Goal: Information Seeking & Learning: Understand process/instructions

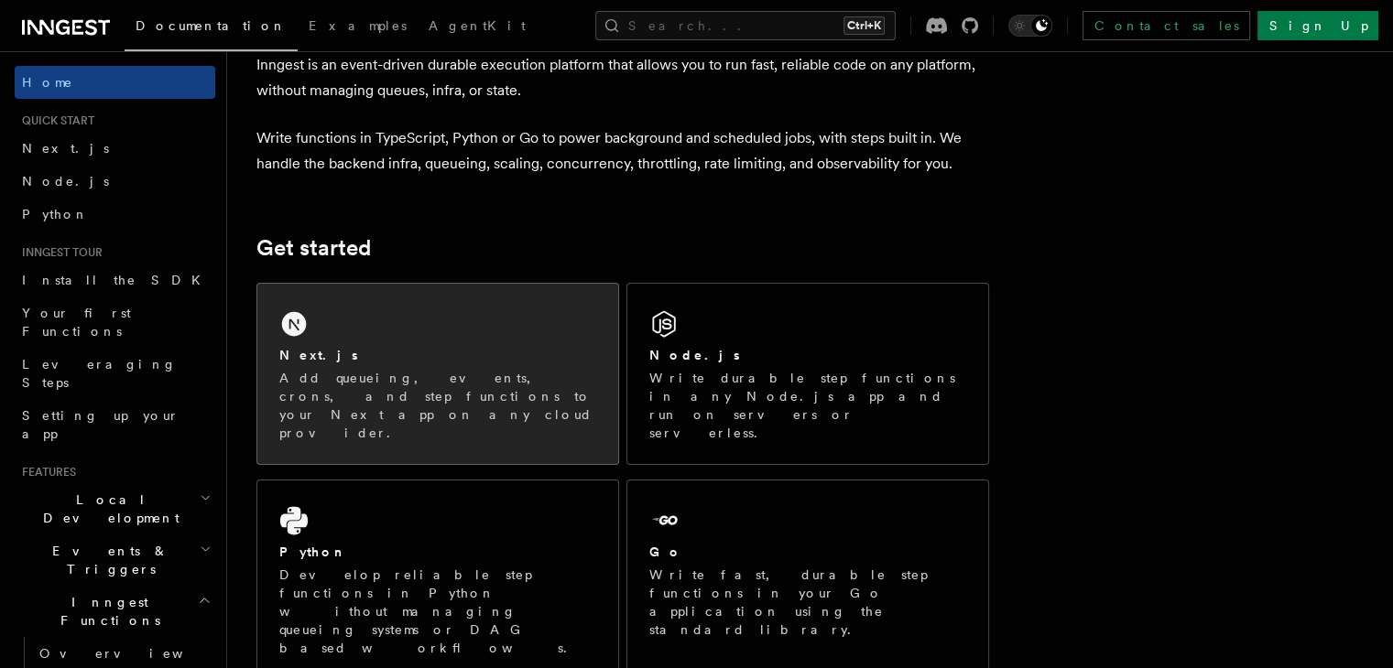
scroll to position [99, 0]
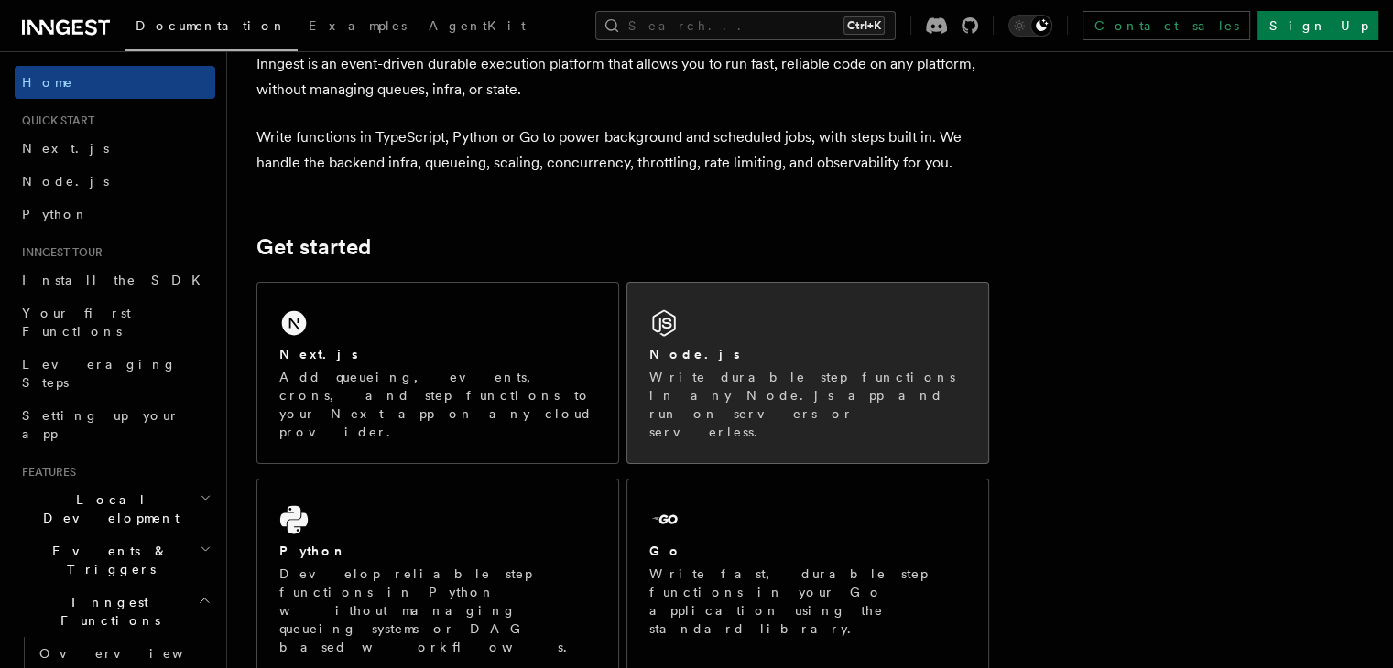
click at [714, 390] on p "Write durable step functions in any Node.js app and run on servers or serverles…" at bounding box center [807, 404] width 317 height 73
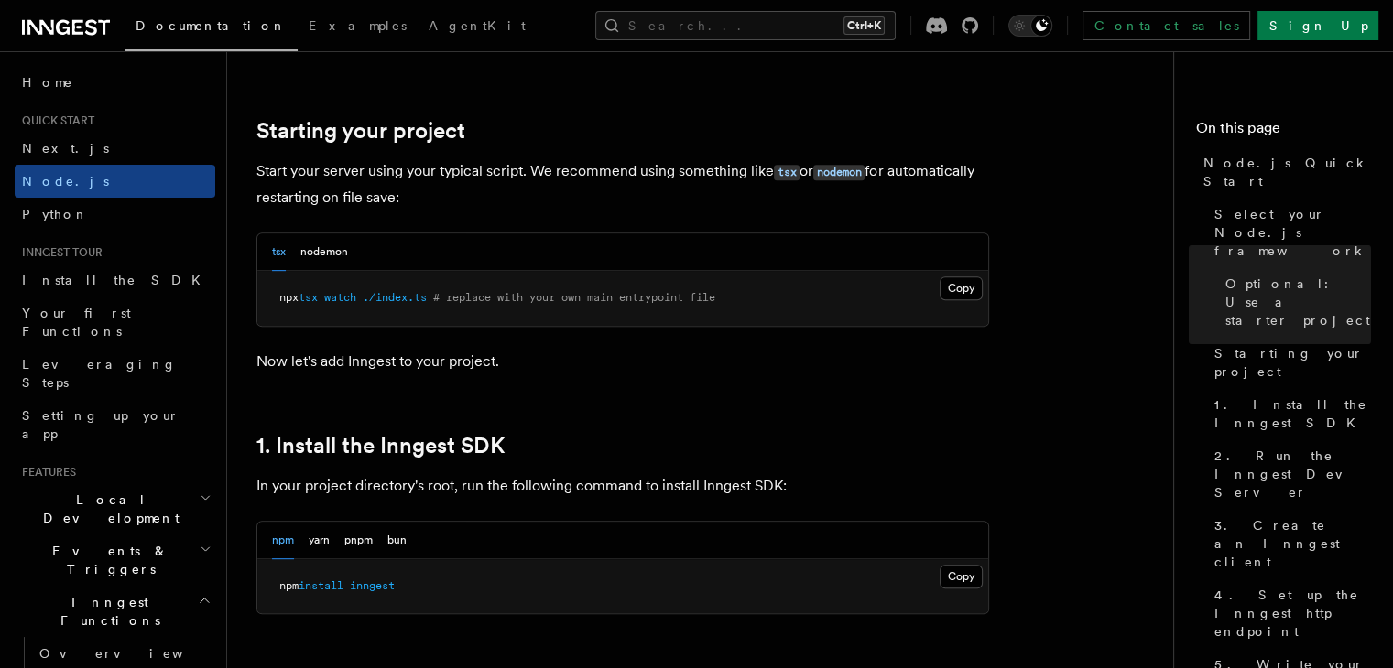
scroll to position [802, 0]
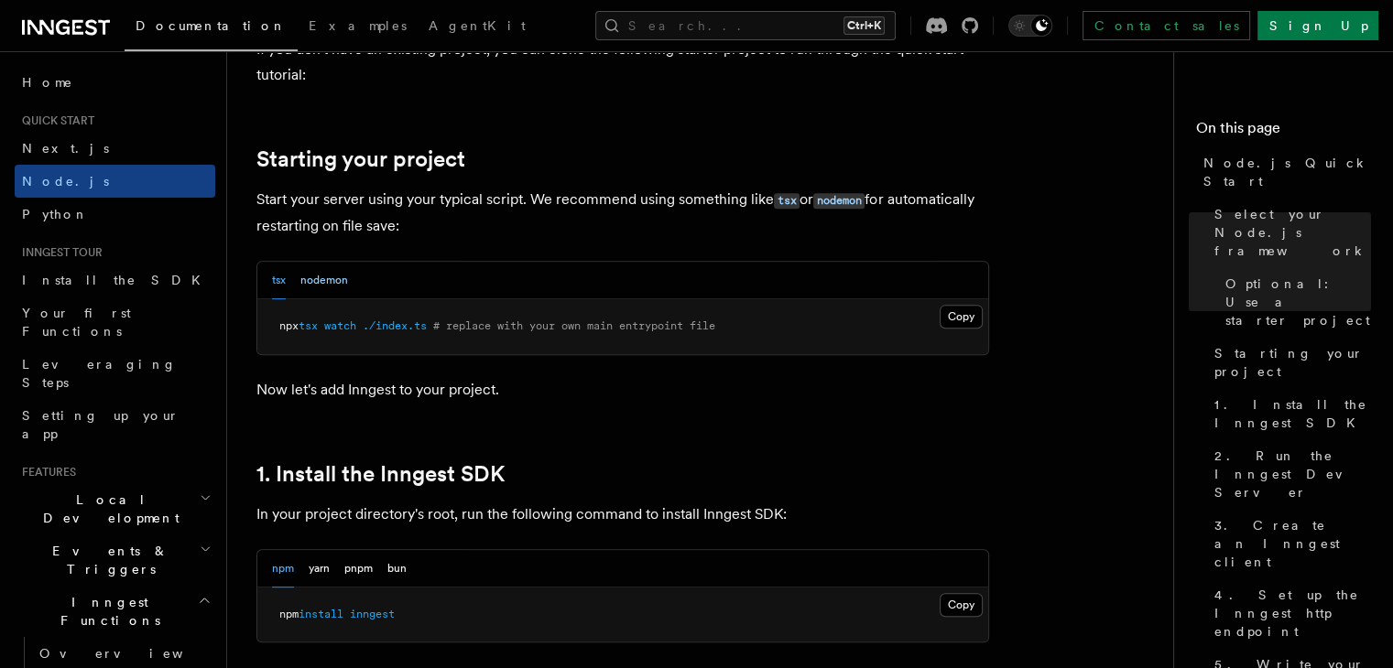
click at [345, 284] on button "nodemon" at bounding box center [324, 281] width 48 height 38
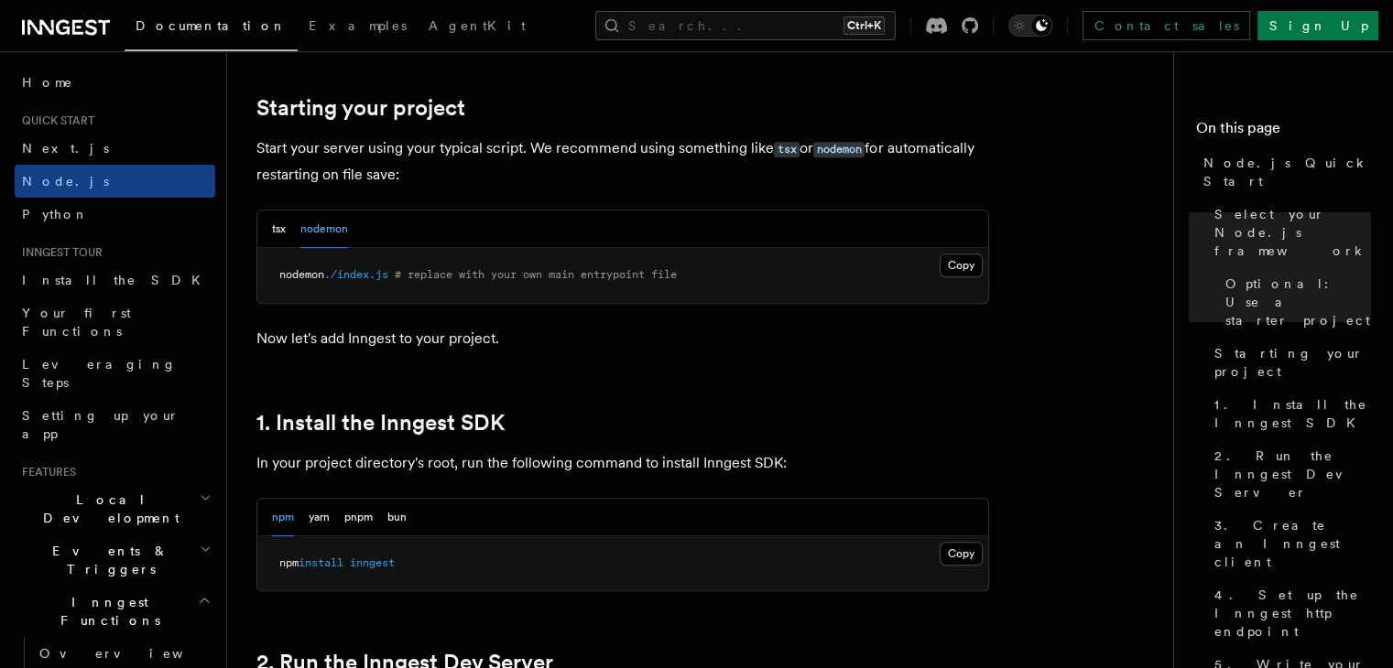
scroll to position [853, 0]
click at [284, 230] on button "tsx" at bounding box center [279, 230] width 14 height 38
click at [315, 230] on button "nodemon" at bounding box center [324, 230] width 48 height 38
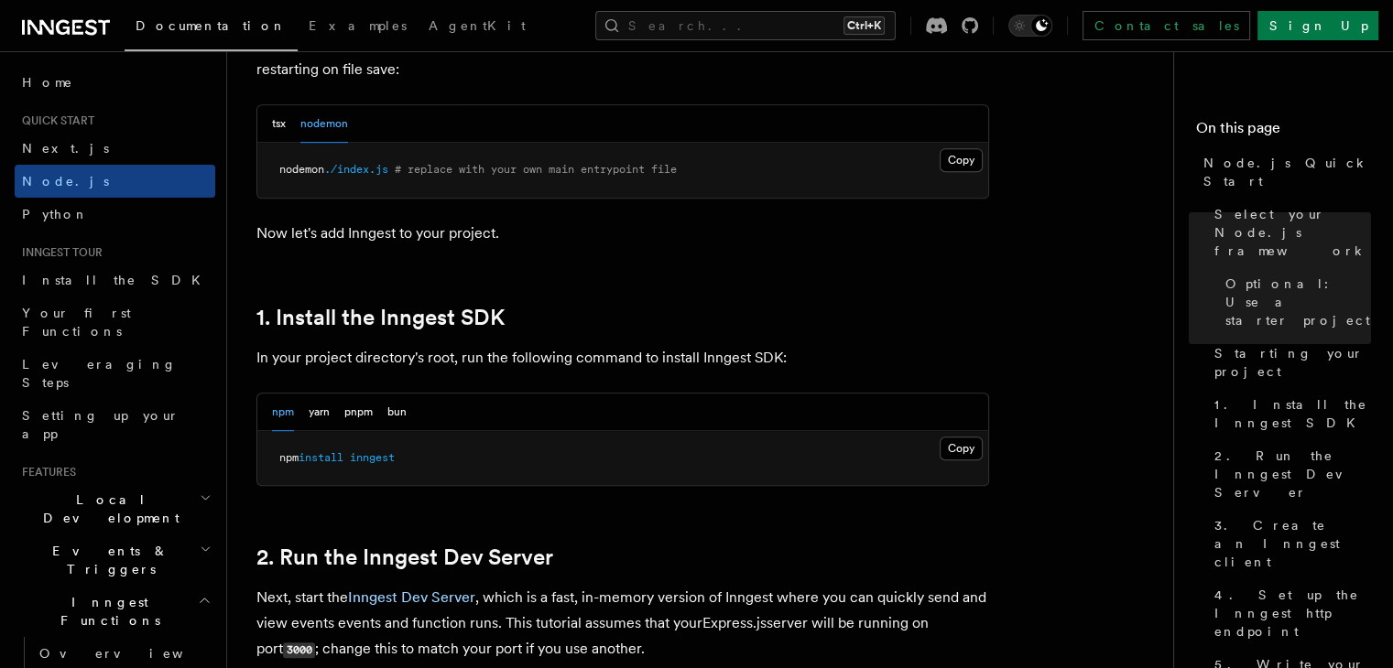
scroll to position [974, 0]
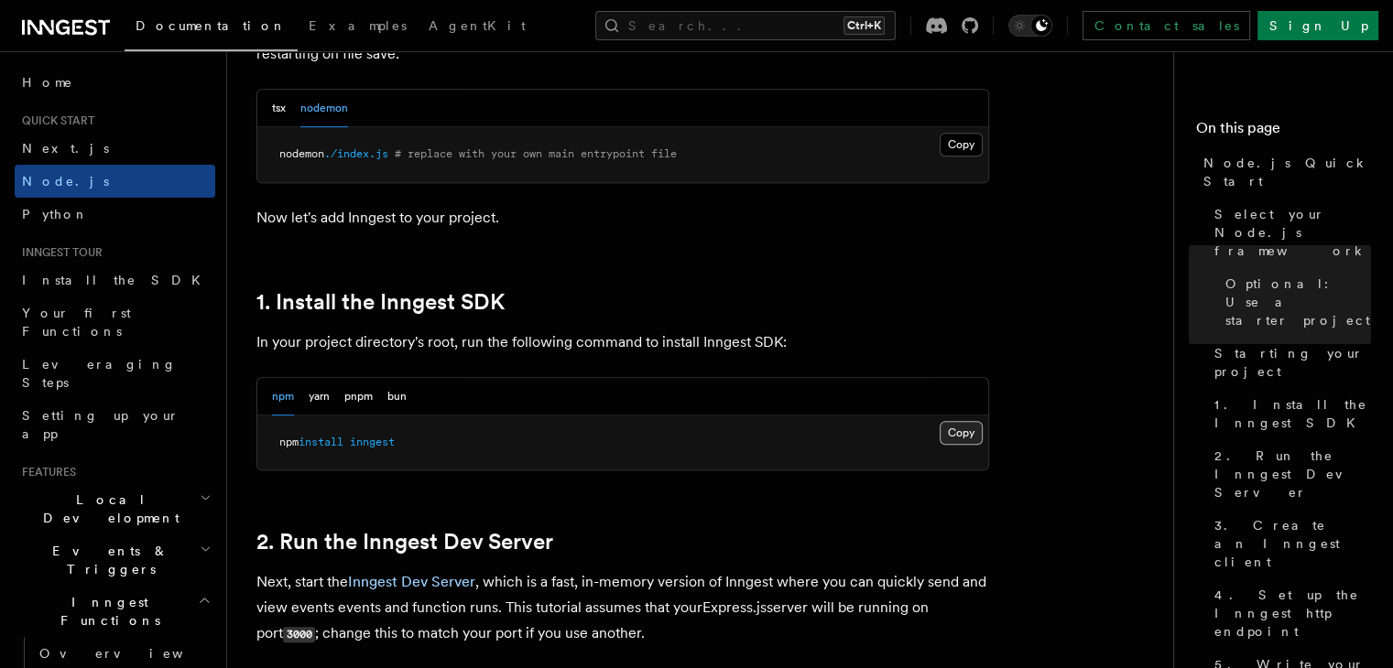
click at [970, 434] on button "Copy Copied" at bounding box center [960, 433] width 43 height 24
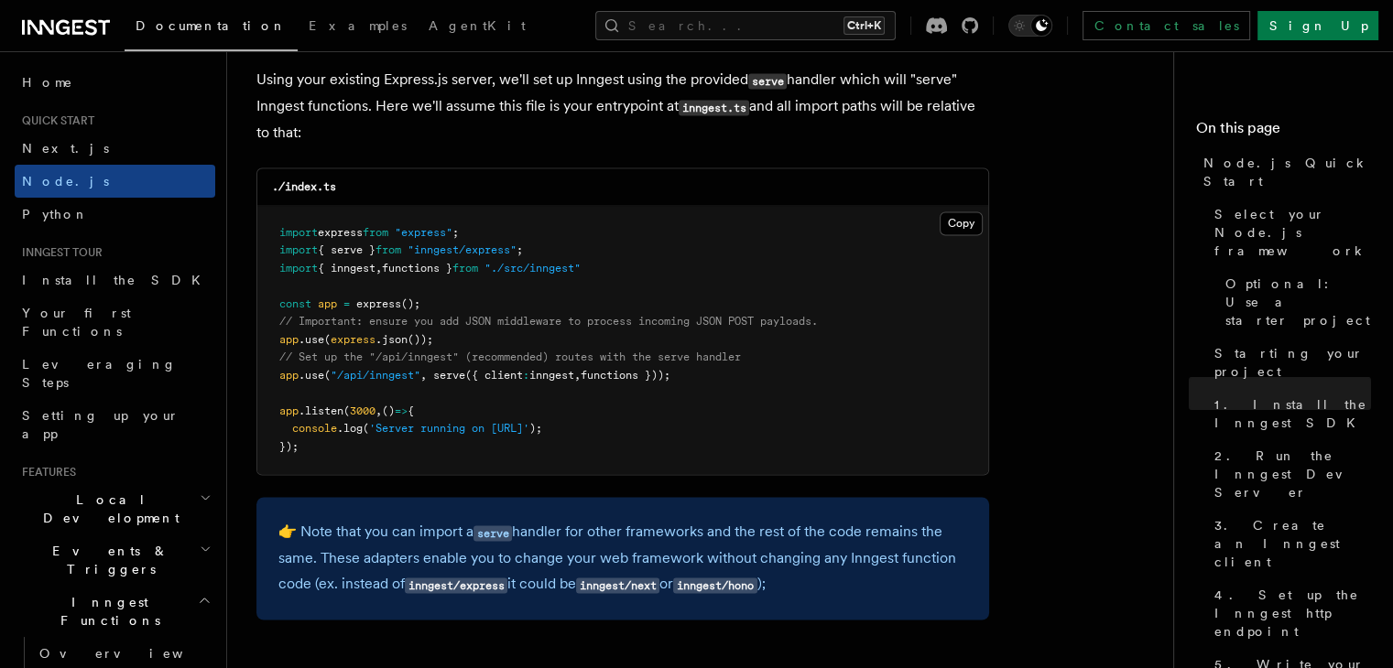
scroll to position [2831, 0]
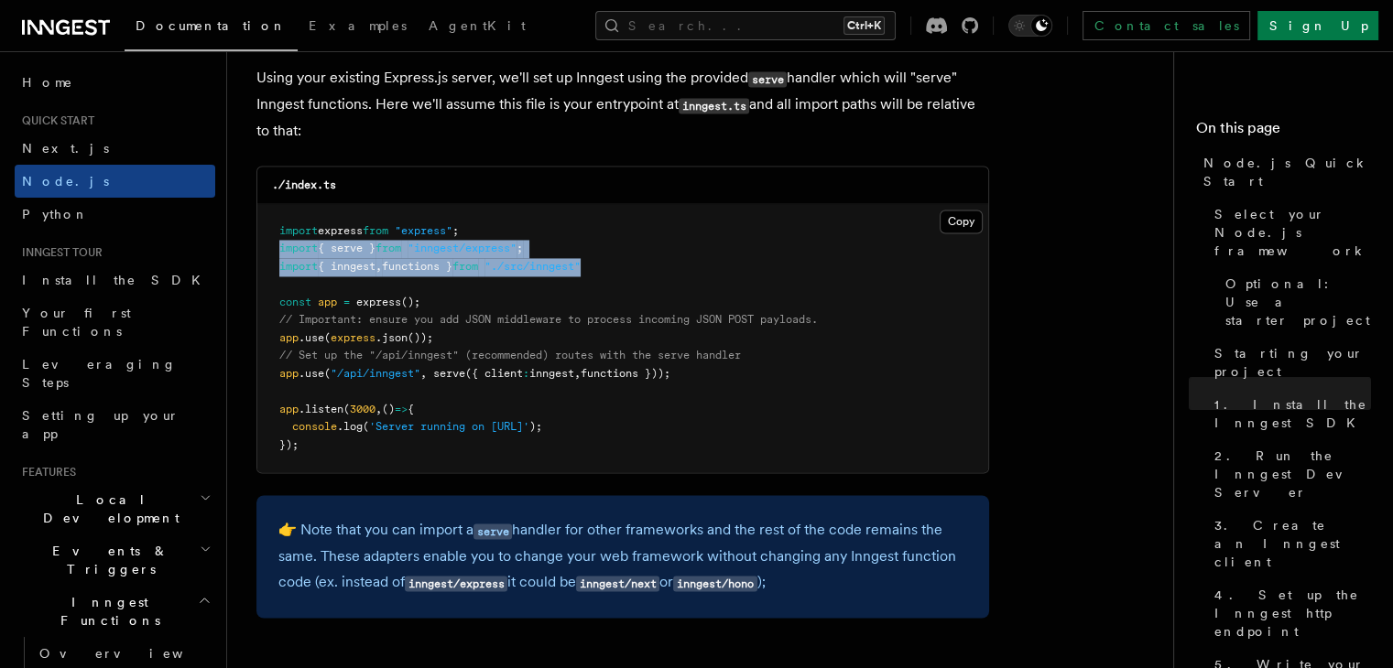
drag, startPoint x: 619, startPoint y: 271, endPoint x: 265, endPoint y: 244, distance: 355.3
click at [265, 244] on pre "import express from "express" ; import { serve } from "inngest/express" ; impor…" at bounding box center [622, 338] width 731 height 269
copy code "import { serve } from "inngest/express" ; import { inngest , functions } from "…"
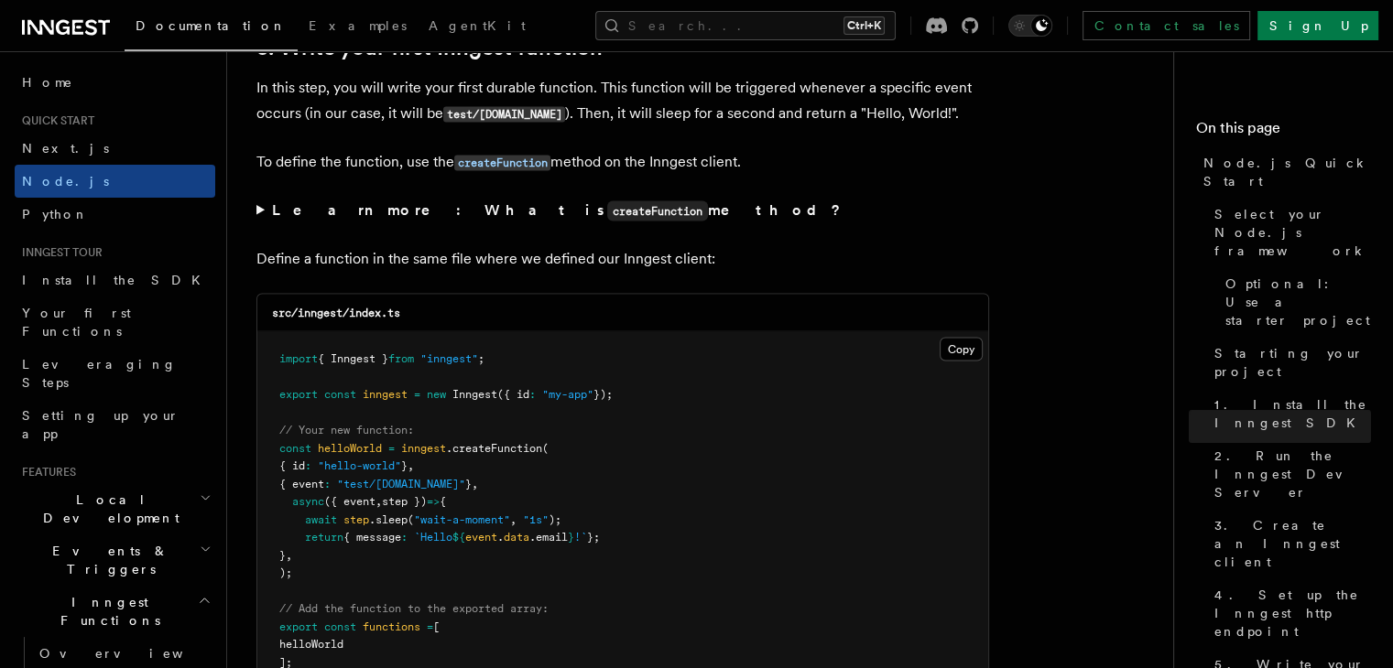
scroll to position [3565, 0]
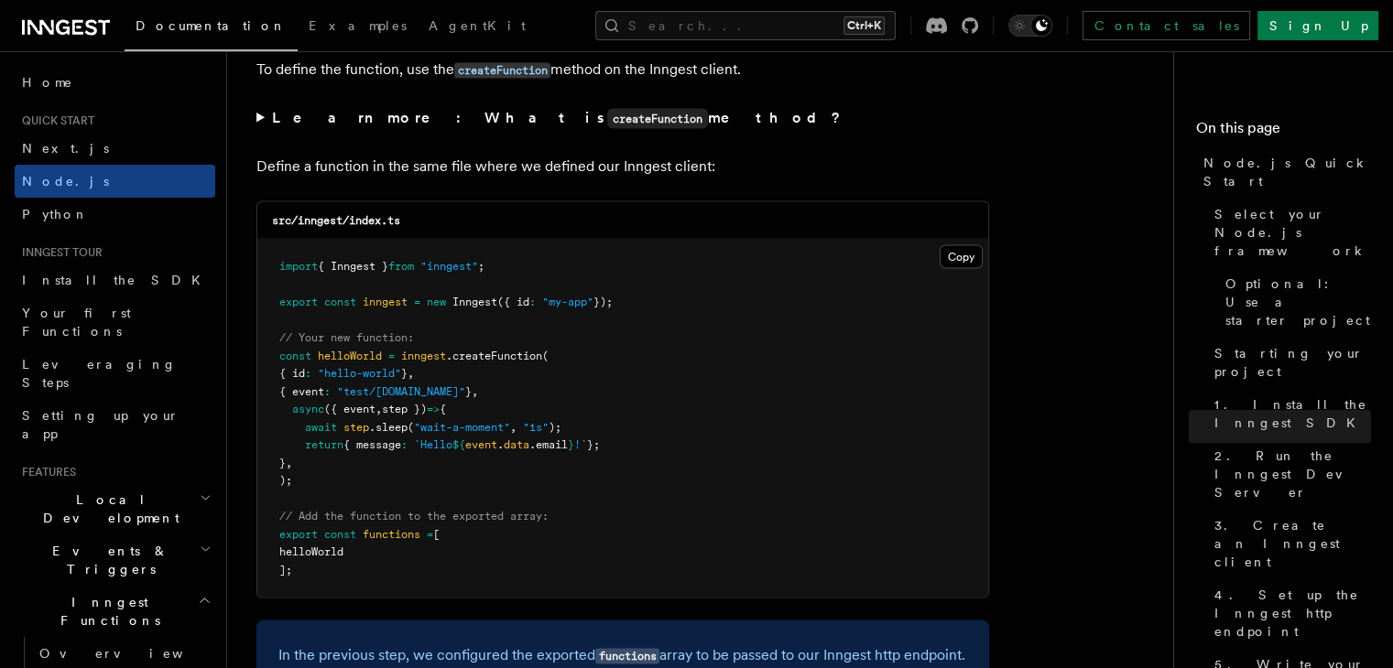
click at [714, 526] on pre "import { Inngest } from "inngest" ; export const inngest = new Inngest ({ id : …" at bounding box center [622, 419] width 731 height 358
